Goal: Task Accomplishment & Management: Manage account settings

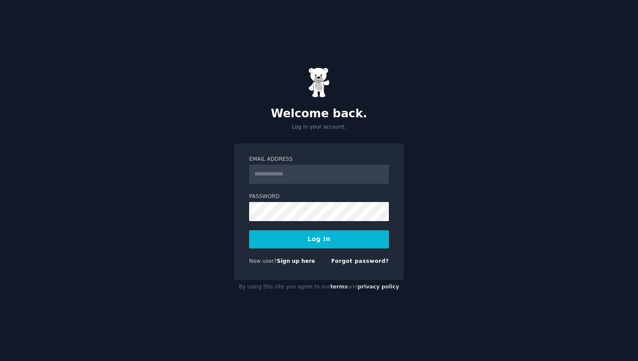
click at [286, 174] on input "Email Address" at bounding box center [319, 173] width 140 height 19
click at [224, 202] on div "Welcome back. Log in your account. Email Address Password Log In New user? Sign…" at bounding box center [319, 180] width 638 height 361
click at [323, 187] on form "Email Address Password Log In New user? Sign up here Forgot password?" at bounding box center [319, 211] width 140 height 113
click at [324, 172] on input "Email Address" at bounding box center [319, 173] width 140 height 19
type input "**********"
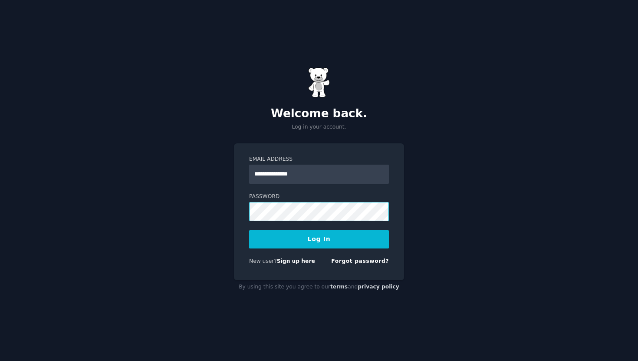
click at [249, 230] on button "Log In" at bounding box center [319, 239] width 140 height 18
